Goal: Information Seeking & Learning: Check status

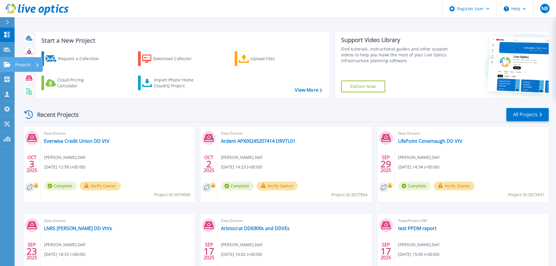
click at [7, 63] on icon at bounding box center [6, 64] width 7 height 5
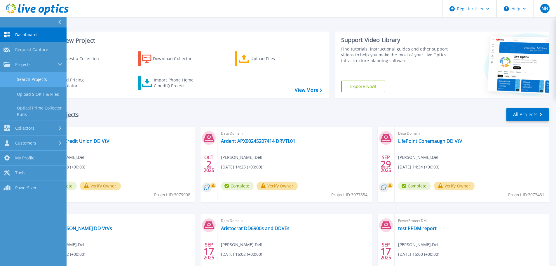
click at [41, 78] on link "Search Projects" at bounding box center [33, 79] width 66 height 15
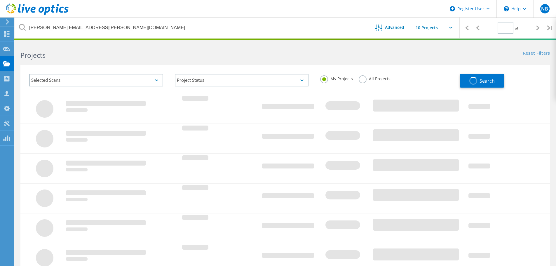
type input "1"
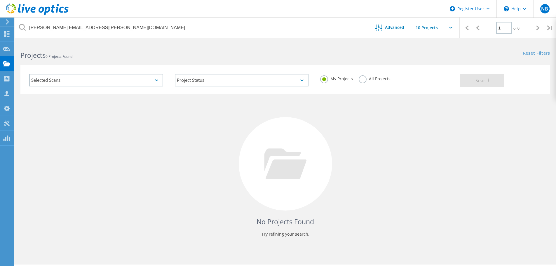
click at [358, 81] on div "All Projects" at bounding box center [374, 79] width 32 height 8
click at [363, 79] on label "All Projects" at bounding box center [374, 78] width 32 height 6
click at [0, 0] on input "All Projects" at bounding box center [0, 0] width 0 height 0
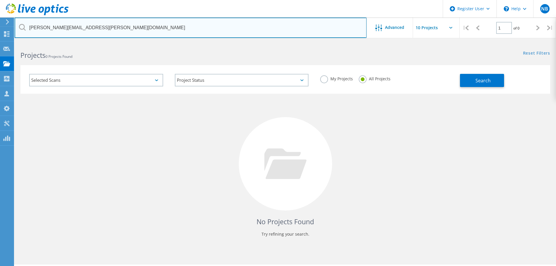
drag, startPoint x: 134, startPoint y: 29, endPoint x: 22, endPoint y: 31, distance: 112.9
click at [22, 31] on input "[PERSON_NAME][EMAIL_ADDRESS][PERSON_NAME][DOMAIN_NAME]" at bounding box center [191, 27] width 352 height 20
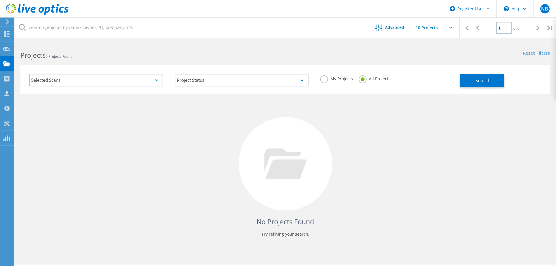
click at [132, 55] on h2 "Projects 0 Projects Found" at bounding box center [149, 55] width 259 height 10
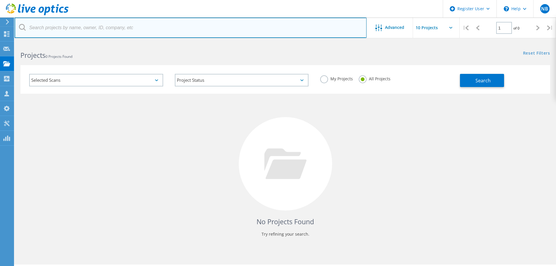
click at [122, 26] on input "text" at bounding box center [191, 27] width 352 height 20
paste input "lcservadmin@educationcoalition.com"
type input "lcservadmin@educationcoalition.com"
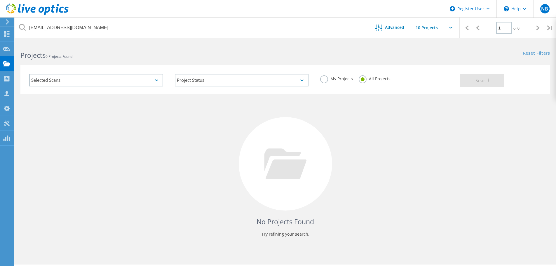
click at [282, 49] on div "Projects 0 Projects Found" at bounding box center [150, 49] width 270 height 15
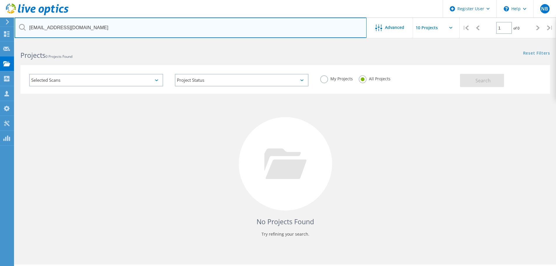
click at [162, 27] on input "lcservadmin@educationcoalition.com" at bounding box center [191, 27] width 352 height 20
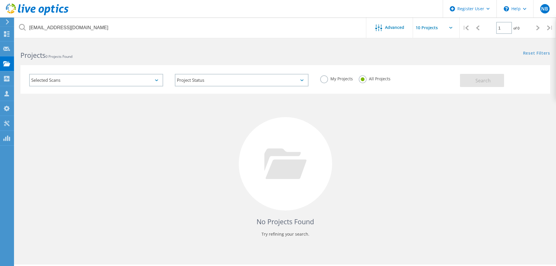
click at [161, 81] on div "Selected Scans" at bounding box center [96, 80] width 134 height 13
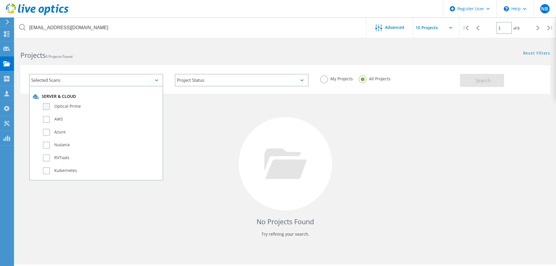
click at [75, 107] on label "Optical Prime" at bounding box center [101, 106] width 117 height 7
click at [0, 0] on input "Optical Prime" at bounding box center [0, 0] width 0 height 0
click at [472, 85] on button "Search" at bounding box center [482, 80] width 44 height 13
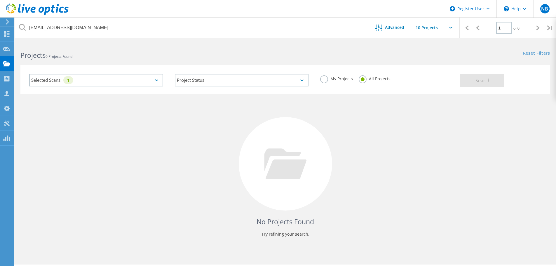
click at [157, 79] on div "Selected Scans 1" at bounding box center [96, 80] width 134 height 13
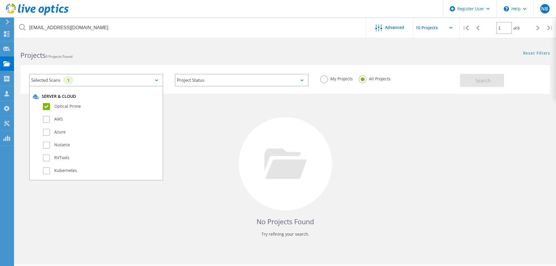
click at [46, 106] on label "Optical Prime" at bounding box center [101, 106] width 117 height 7
click at [0, 0] on input "Optical Prime" at bounding box center [0, 0] width 0 height 0
click at [483, 80] on span "Search" at bounding box center [482, 80] width 15 height 6
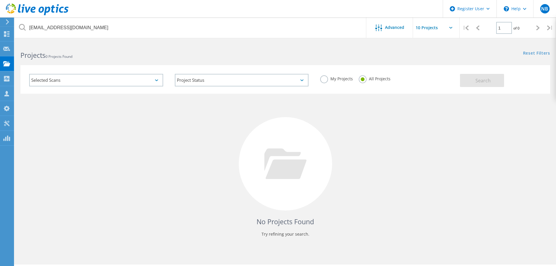
click at [6, 22] on icon at bounding box center [7, 21] width 4 height 5
